Goal: Information Seeking & Learning: Learn about a topic

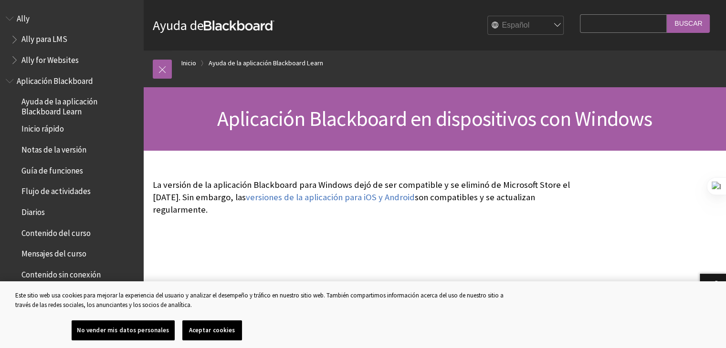
click at [147, 331] on button "No vender mis datos personales" at bounding box center [123, 331] width 103 height 20
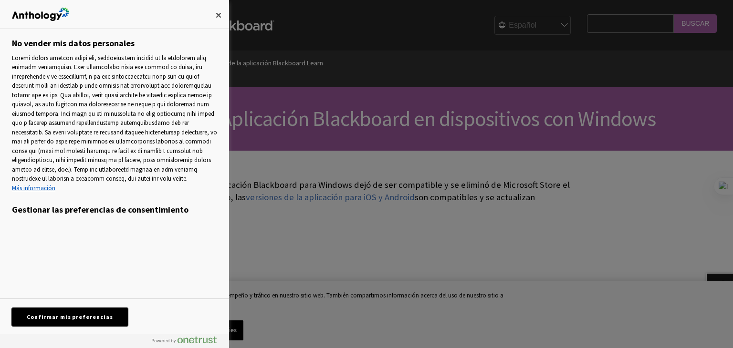
click at [71, 320] on button "Confirmar mis preferencias" at bounding box center [70, 317] width 116 height 18
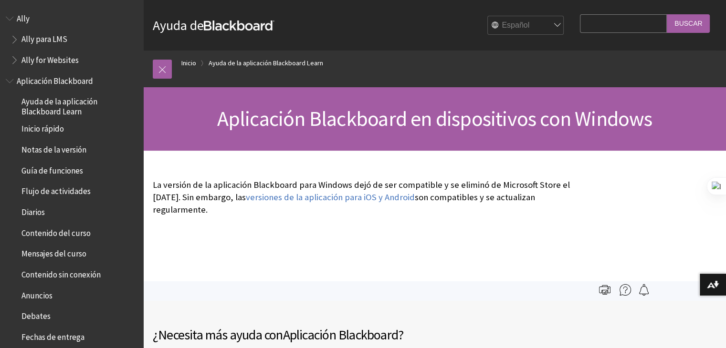
click at [300, 234] on div "La versión de la aplicación Blackboard para Windows dejó de ser compatible y se…" at bounding box center [364, 198] width 442 height 94
click at [712, 287] on img at bounding box center [713, 285] width 12 height 8
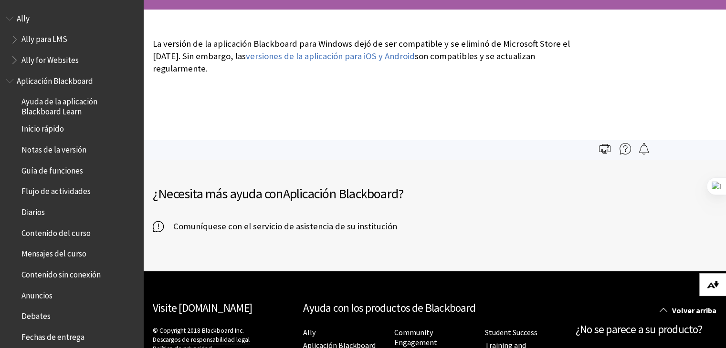
scroll to position [8, 0]
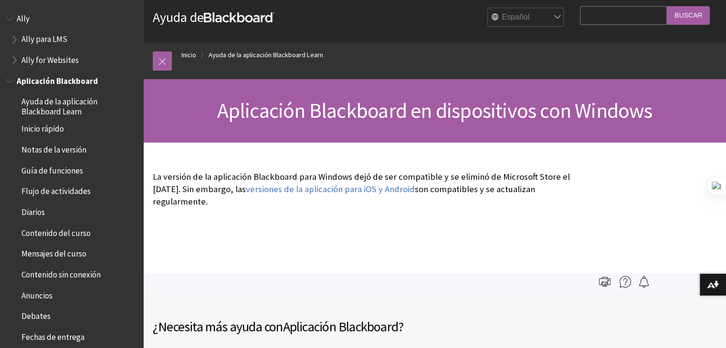
click at [17, 78] on span "Aplicación Blackboard" at bounding box center [57, 79] width 81 height 13
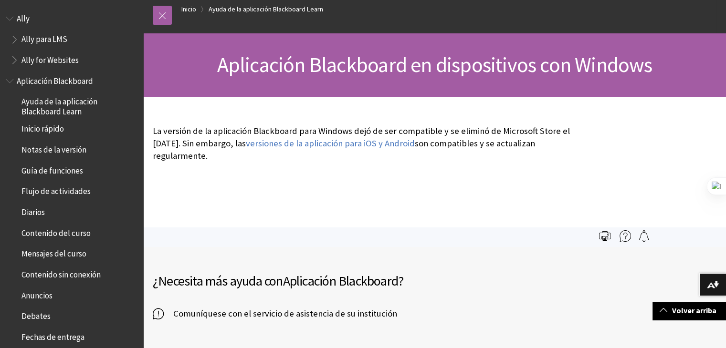
scroll to position [53, 0]
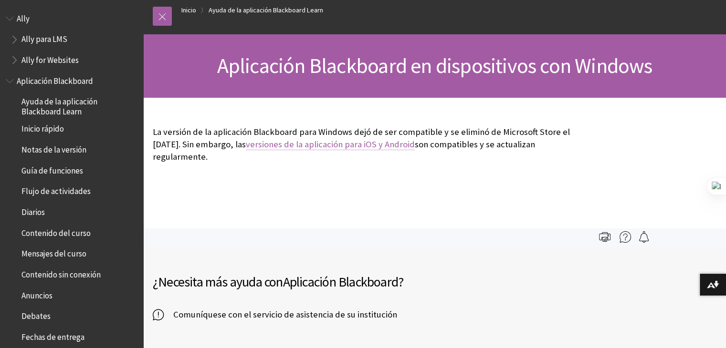
click at [323, 144] on link "versiones de la aplicación para iOS y Android" at bounding box center [330, 144] width 169 height 11
